Goal: Check status: Check status

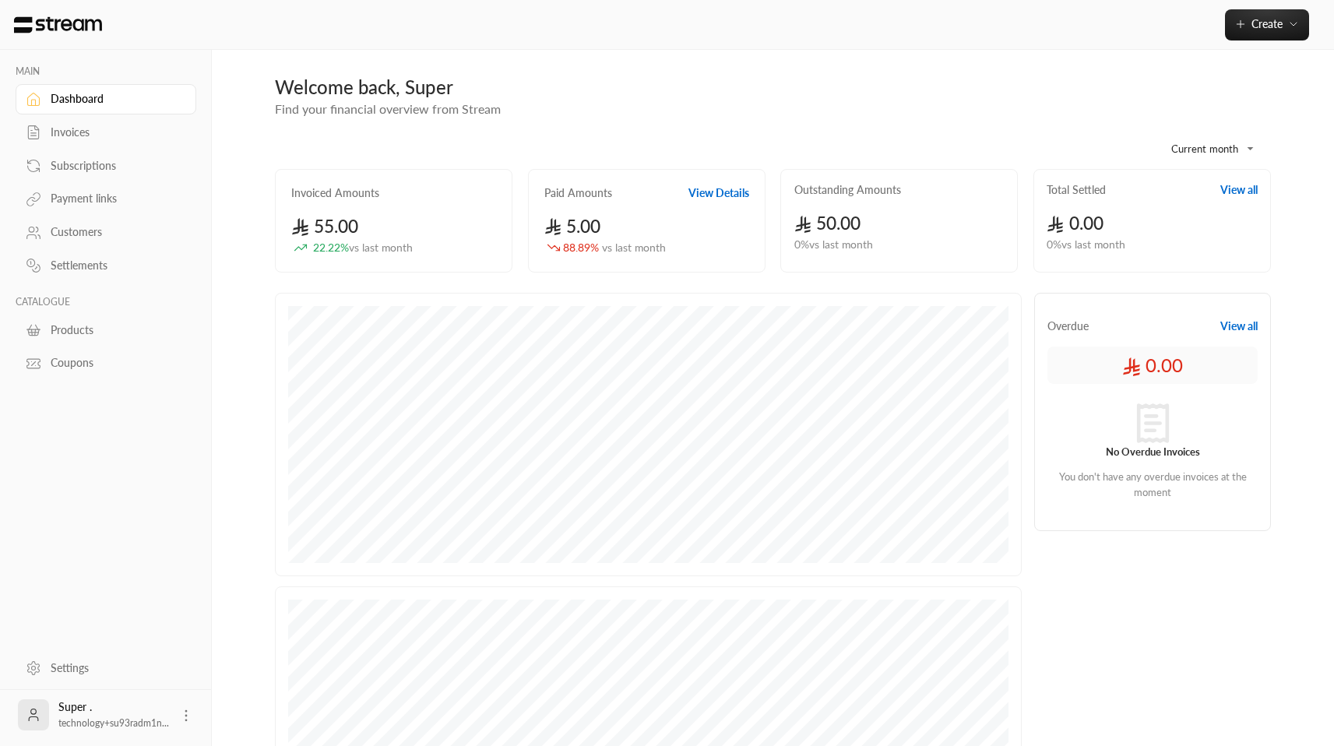
click at [82, 150] on div "Subscriptions" at bounding box center [106, 163] width 181 height 33
click at [86, 166] on div "Subscriptions" at bounding box center [114, 166] width 126 height 16
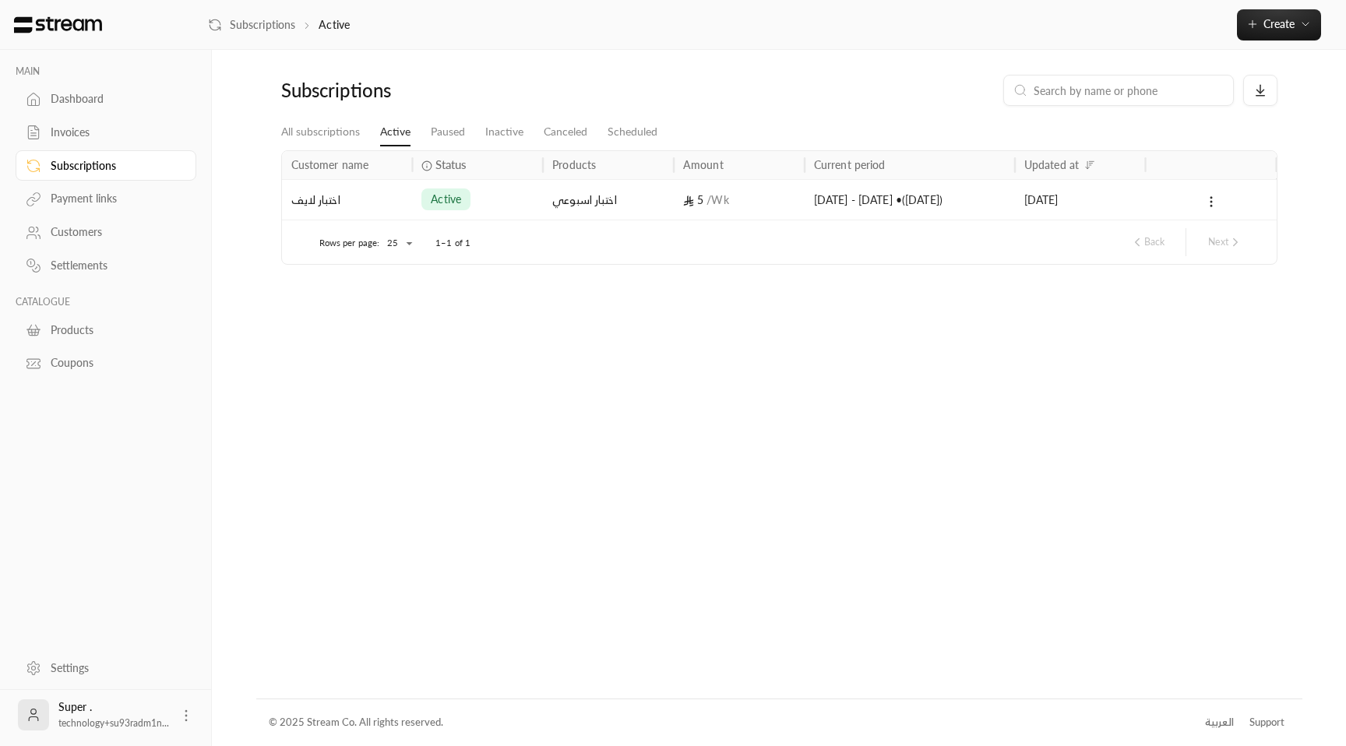
click at [824, 196] on div "[DATE] - [DATE] • ( [DATE] )" at bounding box center [910, 200] width 192 height 40
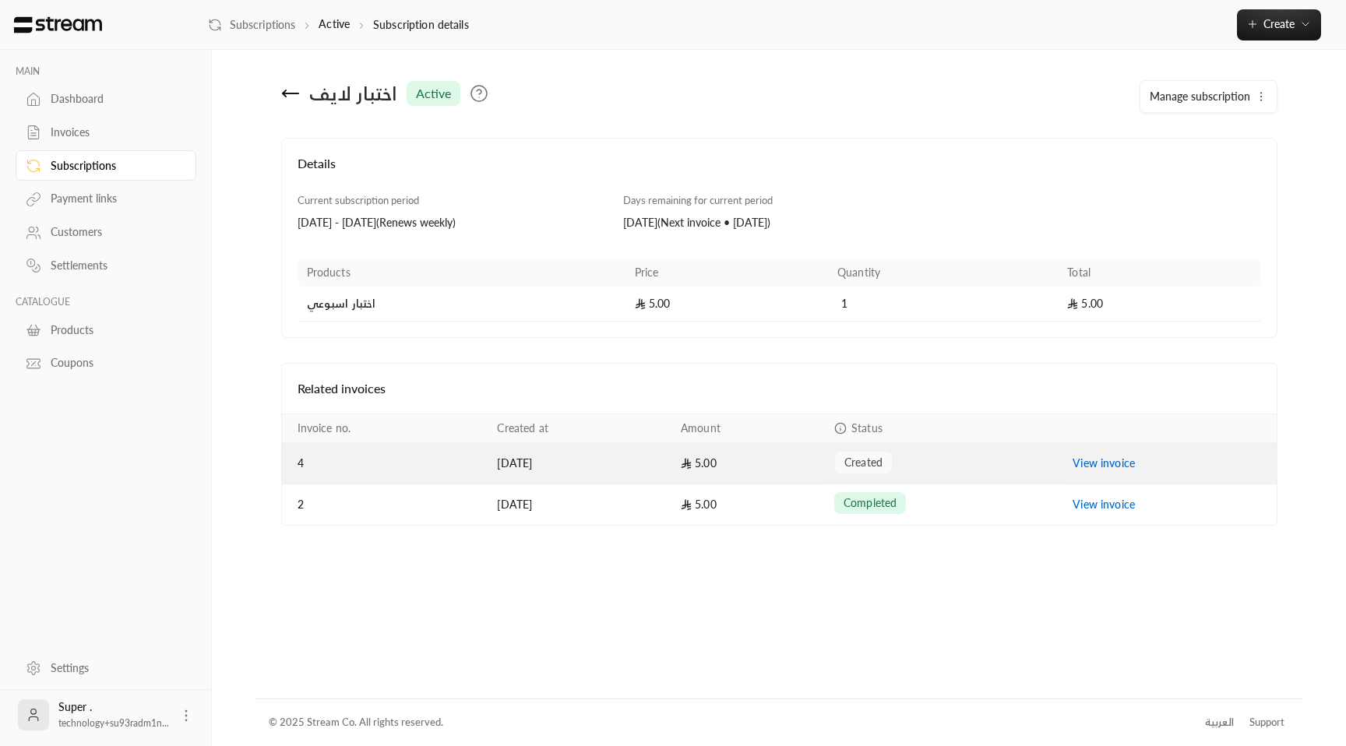
click at [555, 468] on td "[DATE]" at bounding box center [580, 463] width 184 height 41
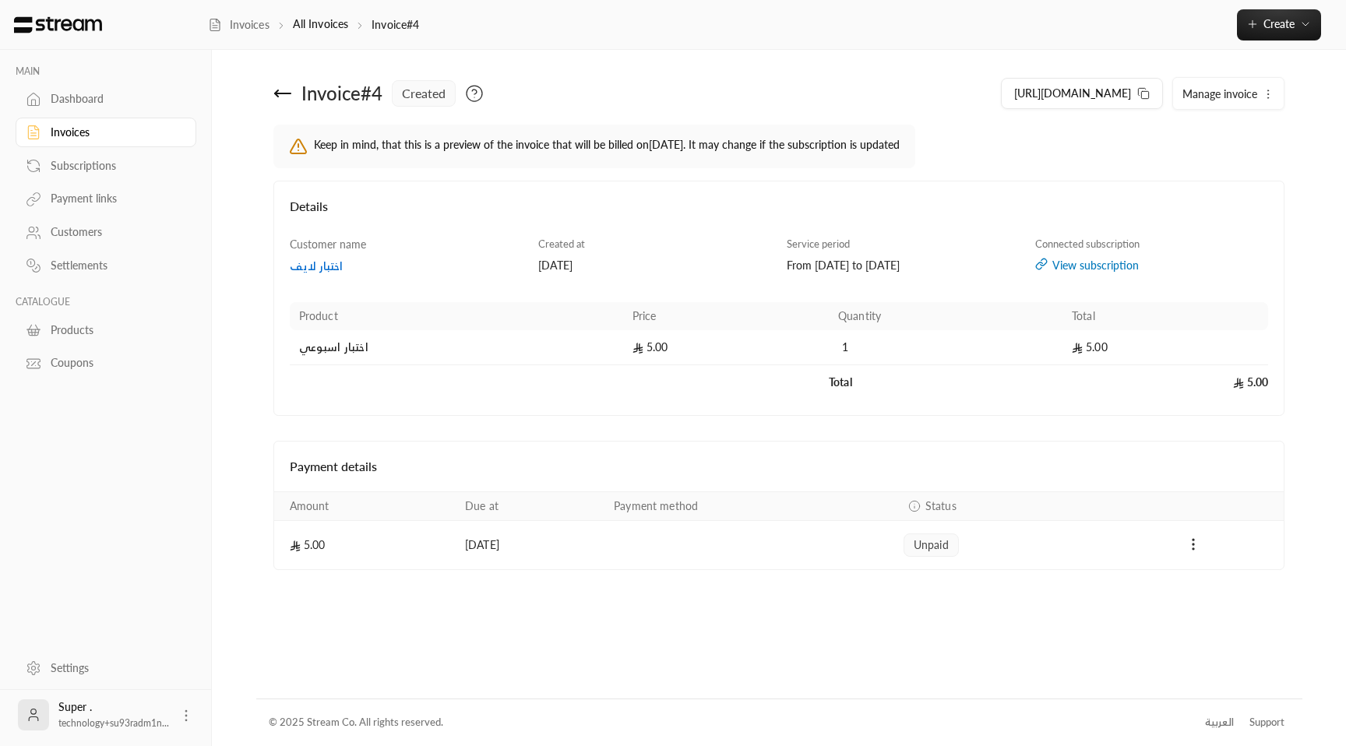
click at [270, 86] on div "Invoice # 4 created" at bounding box center [522, 93] width 513 height 37
click at [279, 90] on icon at bounding box center [282, 93] width 19 height 19
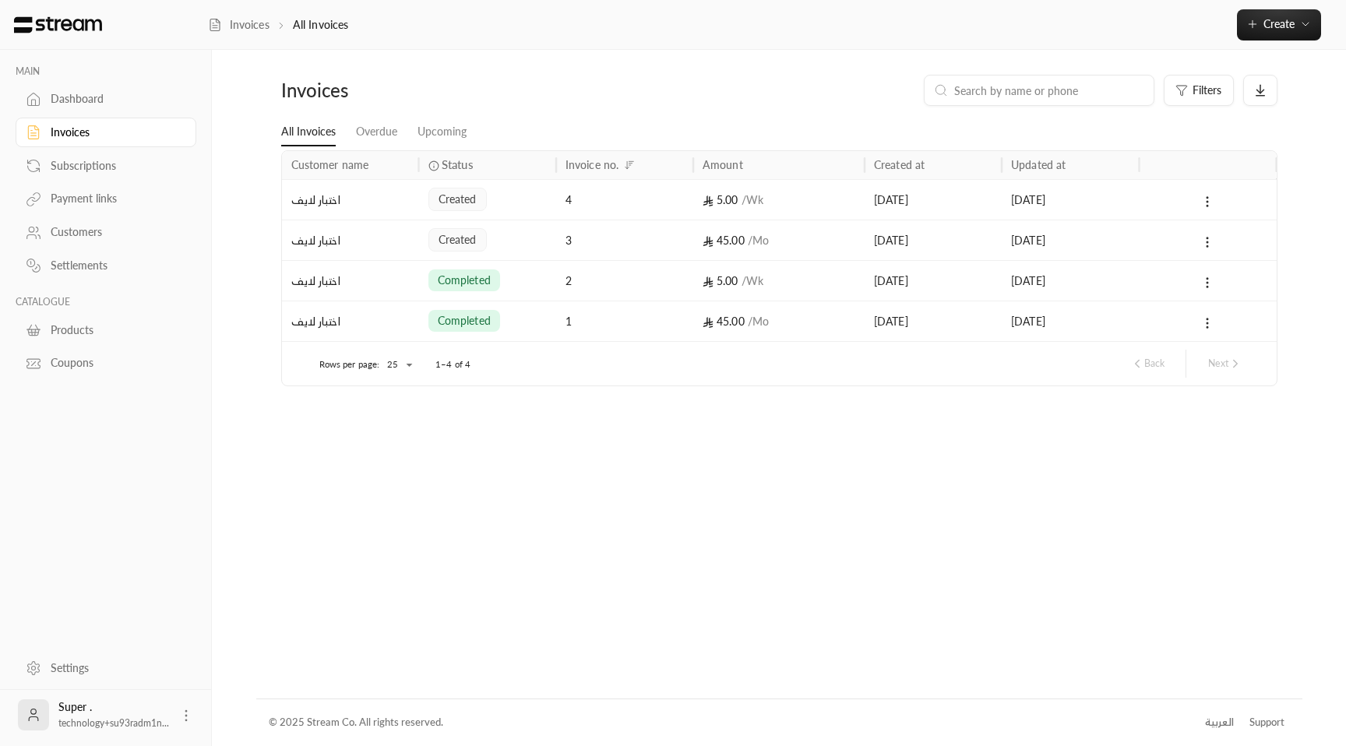
click at [618, 195] on div "4" at bounding box center [624, 200] width 118 height 40
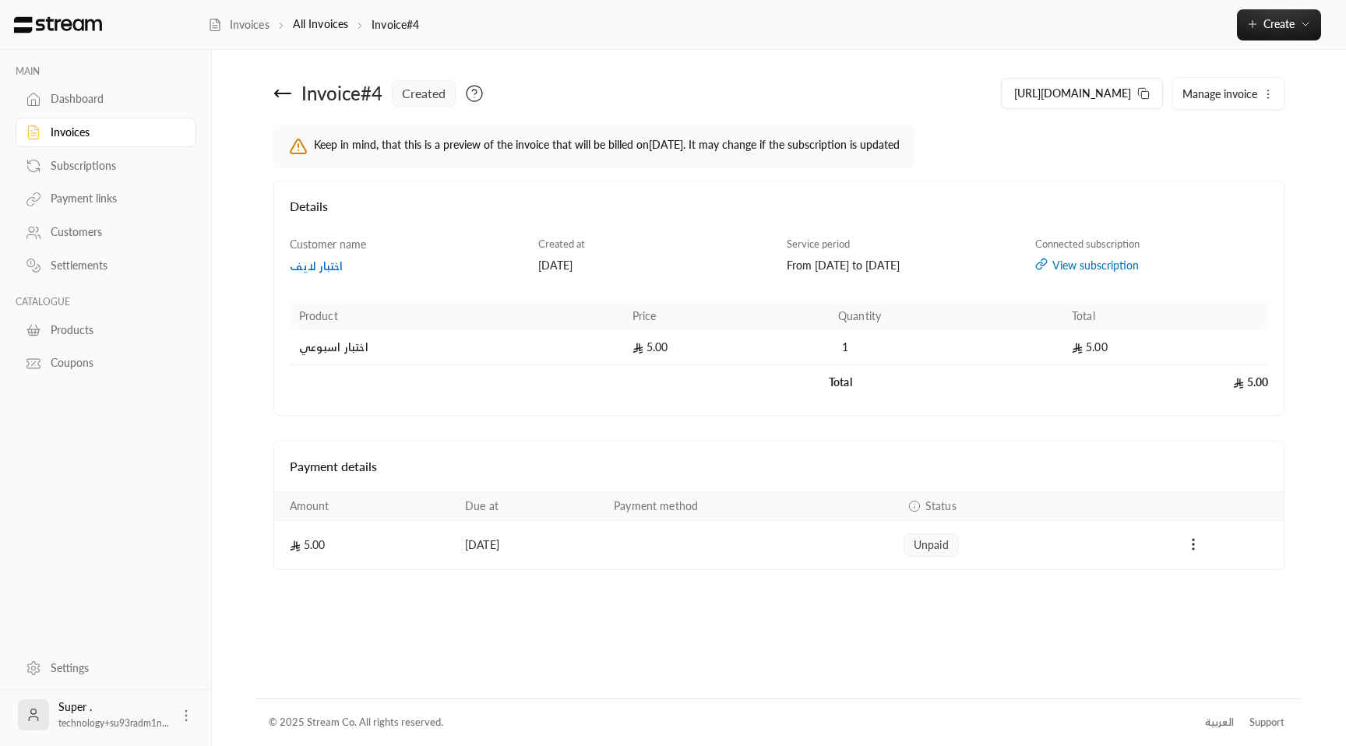
click at [281, 89] on icon at bounding box center [282, 93] width 19 height 19
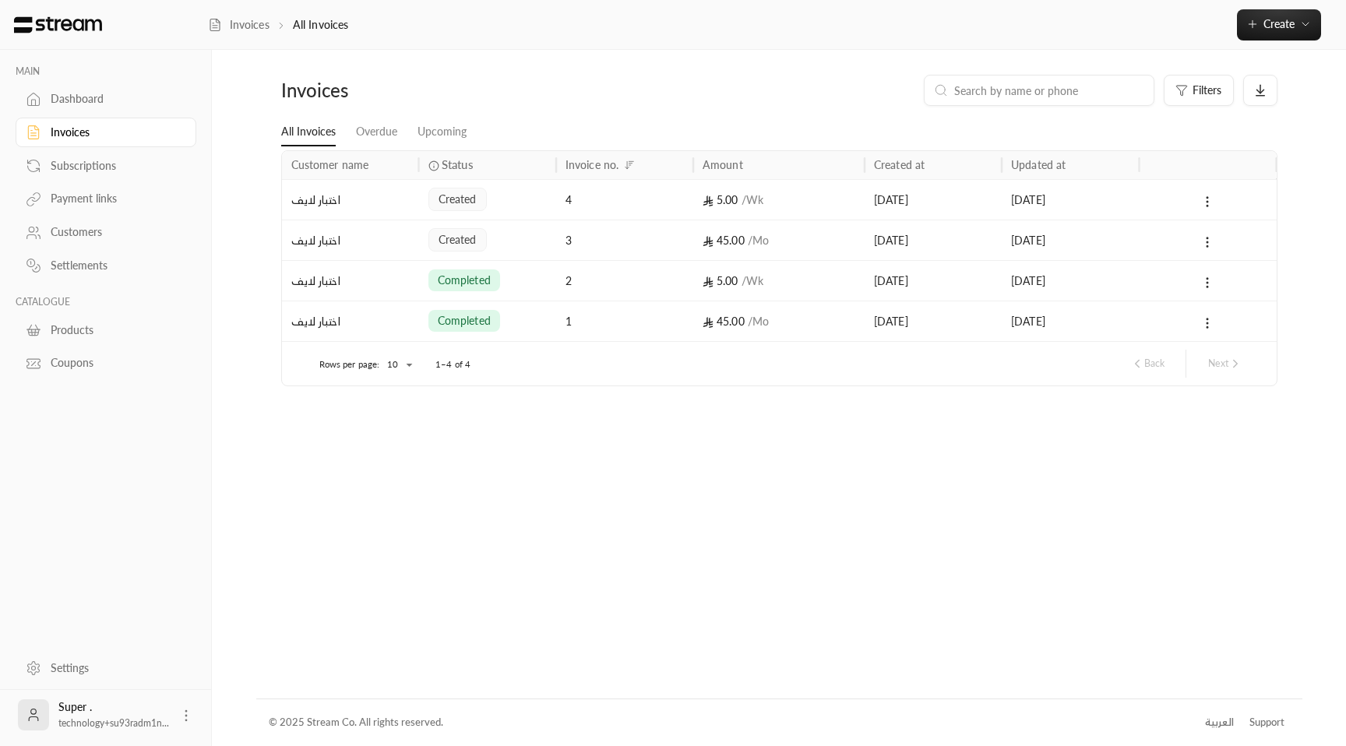
click at [111, 165] on div "Subscriptions" at bounding box center [114, 166] width 126 height 16
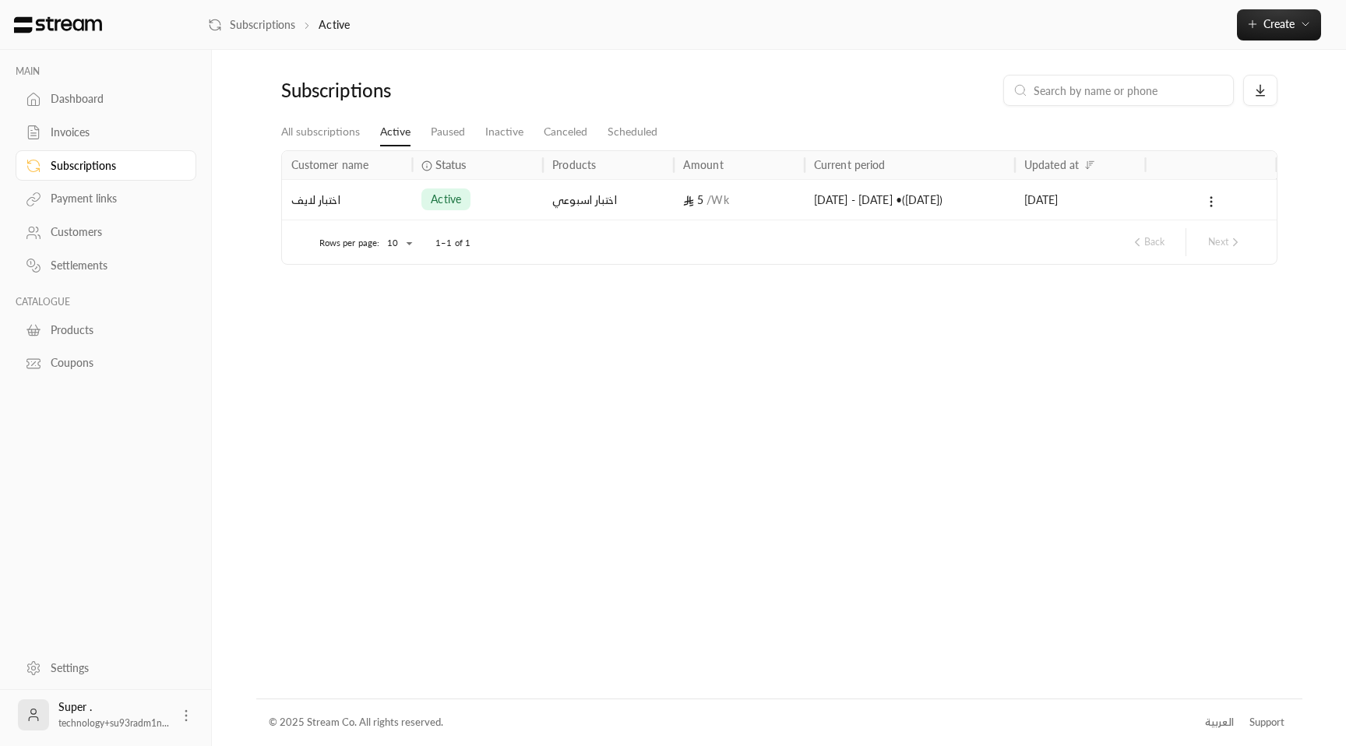
click at [745, 202] on div "5 / Wk" at bounding box center [739, 200] width 112 height 40
click at [316, 131] on link "All subscriptions" at bounding box center [320, 132] width 79 height 28
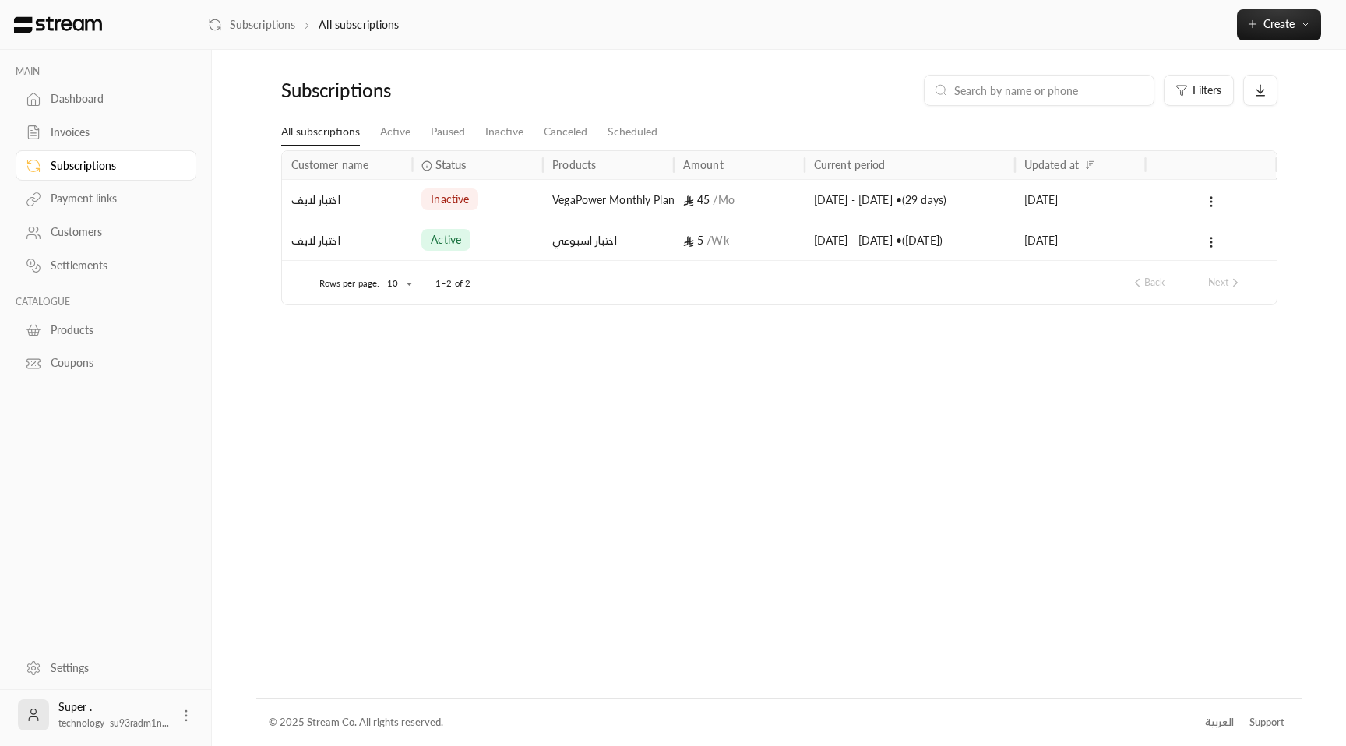
click at [893, 252] on div "[DATE] - [DATE] • ( [DATE] )" at bounding box center [910, 240] width 192 height 40
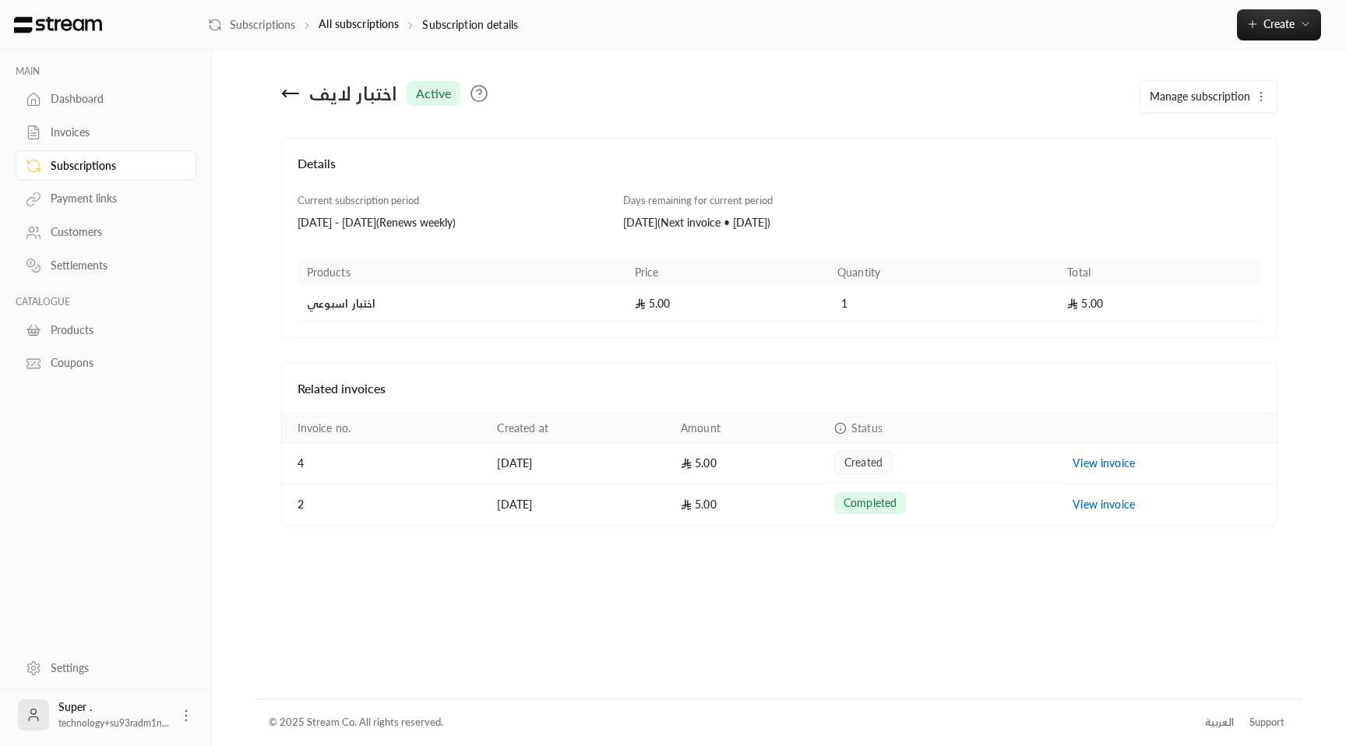
click at [800, 472] on td "5.00" at bounding box center [747, 463] width 153 height 41
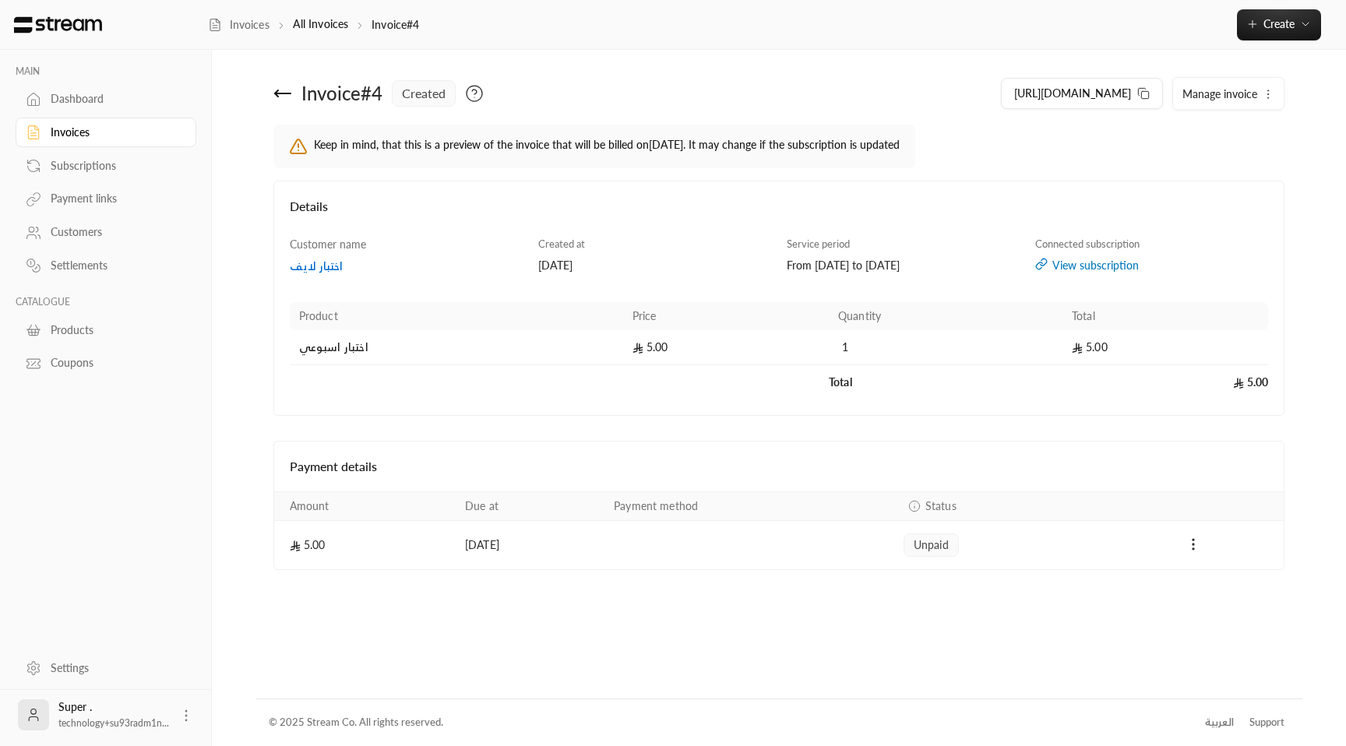
click at [791, 544] on td "Payments" at bounding box center [749, 545] width 290 height 48
